Goal: Transaction & Acquisition: Download file/media

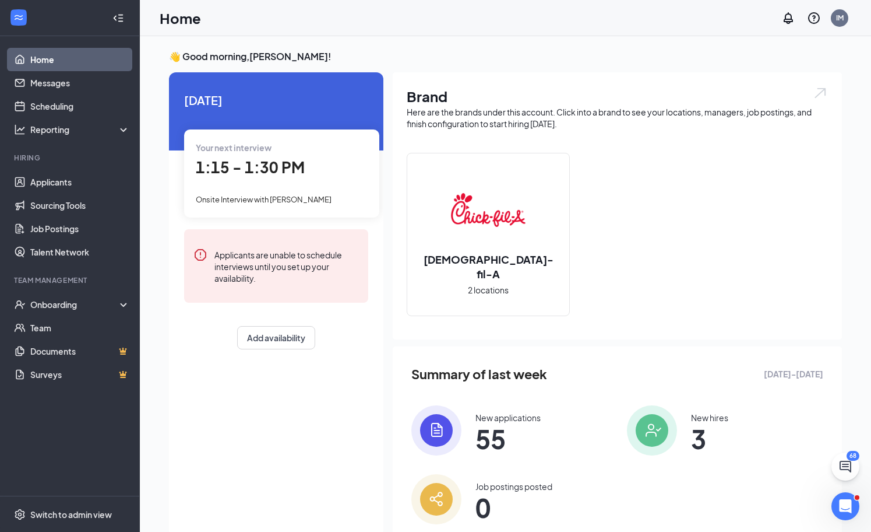
click at [252, 165] on span "1:15 - 1:30 PM" at bounding box center [250, 166] width 109 height 19
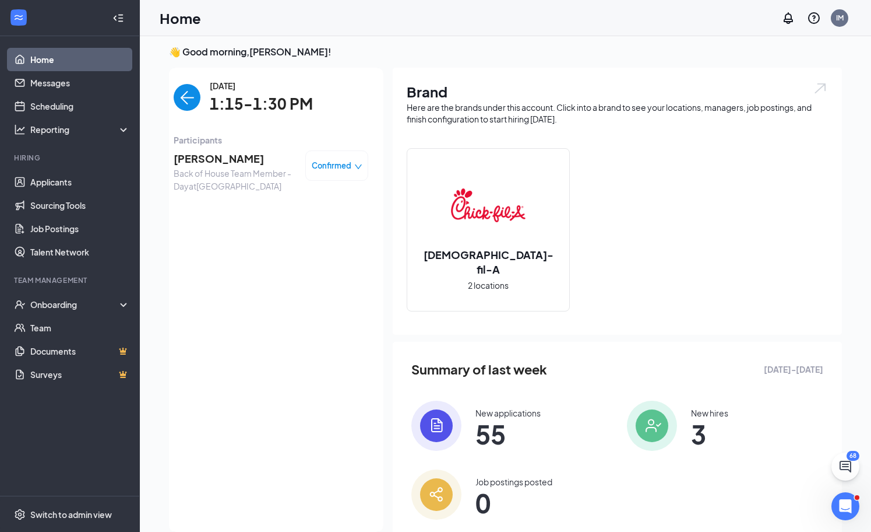
click at [219, 161] on span "[PERSON_NAME]" at bounding box center [235, 158] width 122 height 16
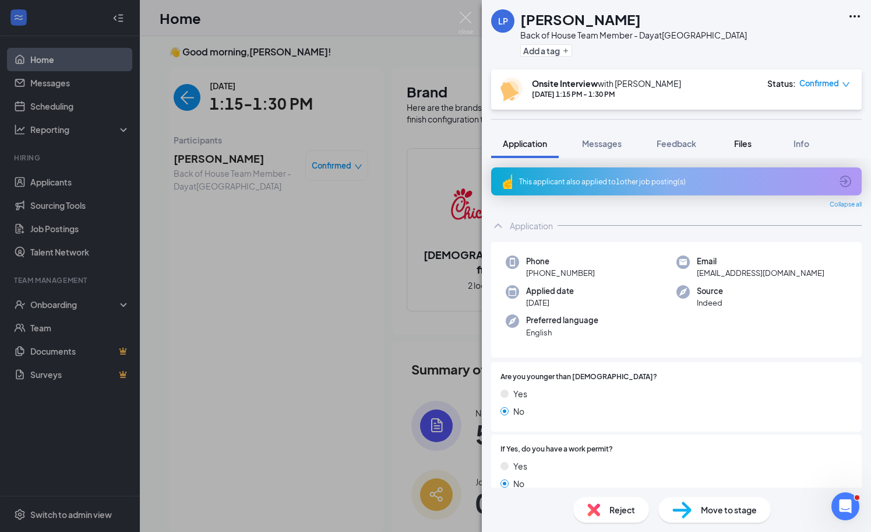
click at [744, 135] on button "Files" at bounding box center [743, 143] width 47 height 29
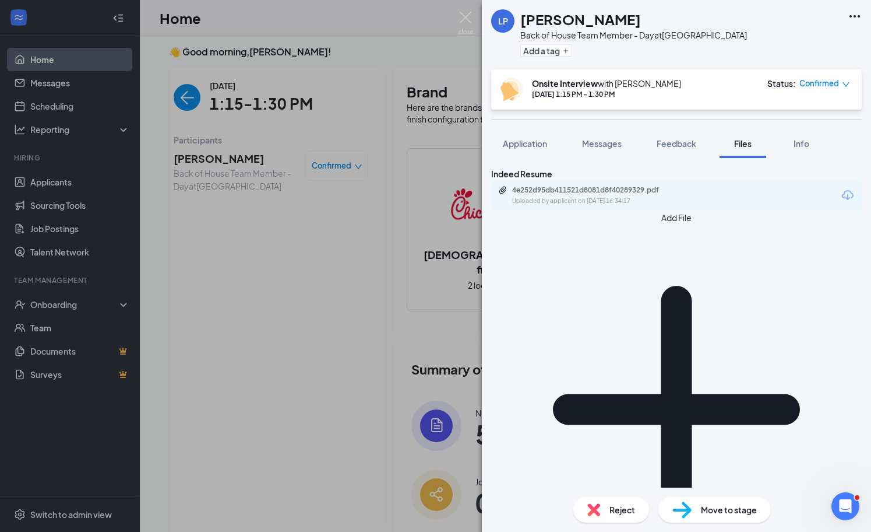
click at [841, 202] on icon "Download" at bounding box center [848, 195] width 14 height 14
